Goal: Navigation & Orientation: Go to known website

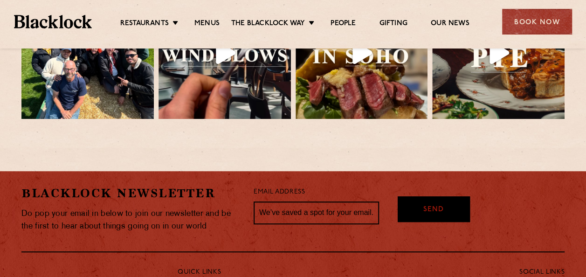
scroll to position [2077, 0]
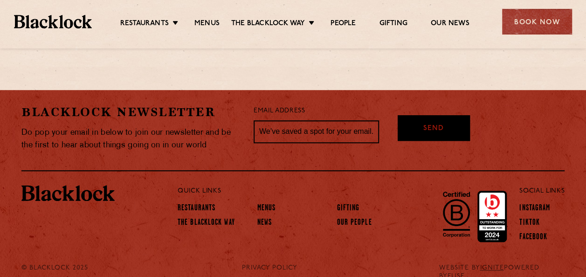
click at [460, 198] on img at bounding box center [456, 214] width 38 height 56
